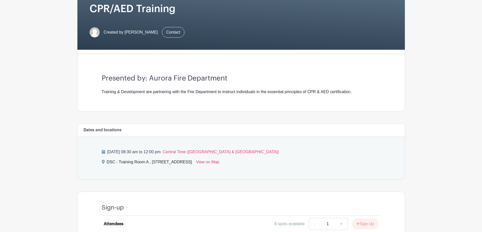
scroll to position [101, 0]
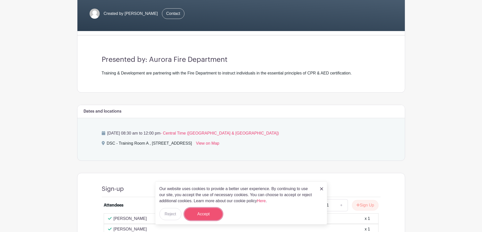
click at [206, 214] on button "Accept" at bounding box center [203, 214] width 38 height 12
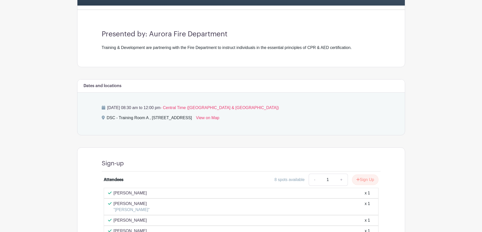
scroll to position [126, 0]
click at [364, 181] on button "Sign Up" at bounding box center [365, 180] width 27 height 11
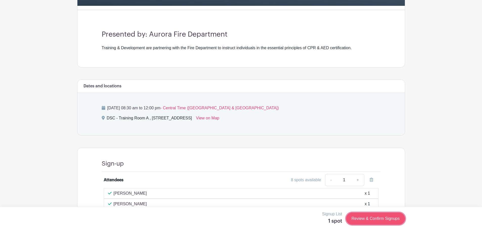
click at [378, 219] on link "Review & Confirm Signups" at bounding box center [375, 219] width 59 height 12
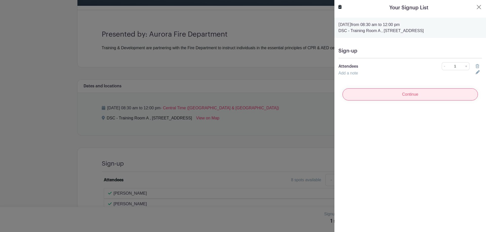
click at [427, 94] on input "Continue" at bounding box center [409, 95] width 135 height 12
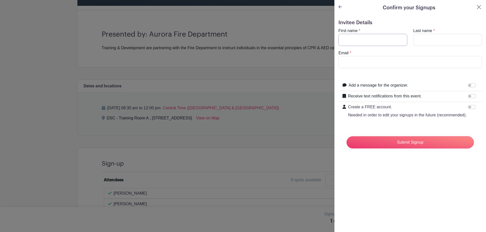
click at [386, 37] on input "First name" at bounding box center [372, 40] width 69 height 12
type input "[PERSON_NAME]"
type input "[EMAIL_ADDRESS][DOMAIN_NAME]"
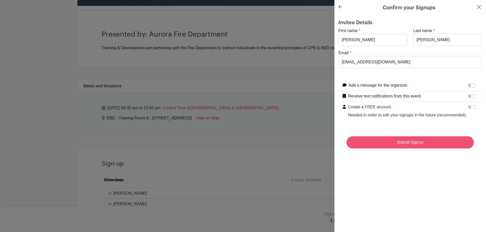
click at [409, 148] on input "Submit Signup" at bounding box center [409, 143] width 127 height 12
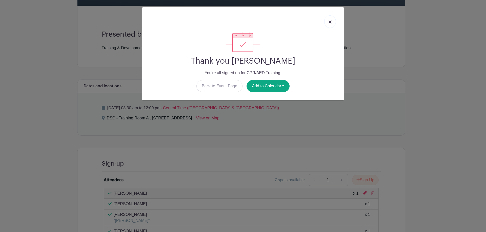
click at [330, 23] on img at bounding box center [329, 21] width 3 height 3
